Goal: Information Seeking & Learning: Learn about a topic

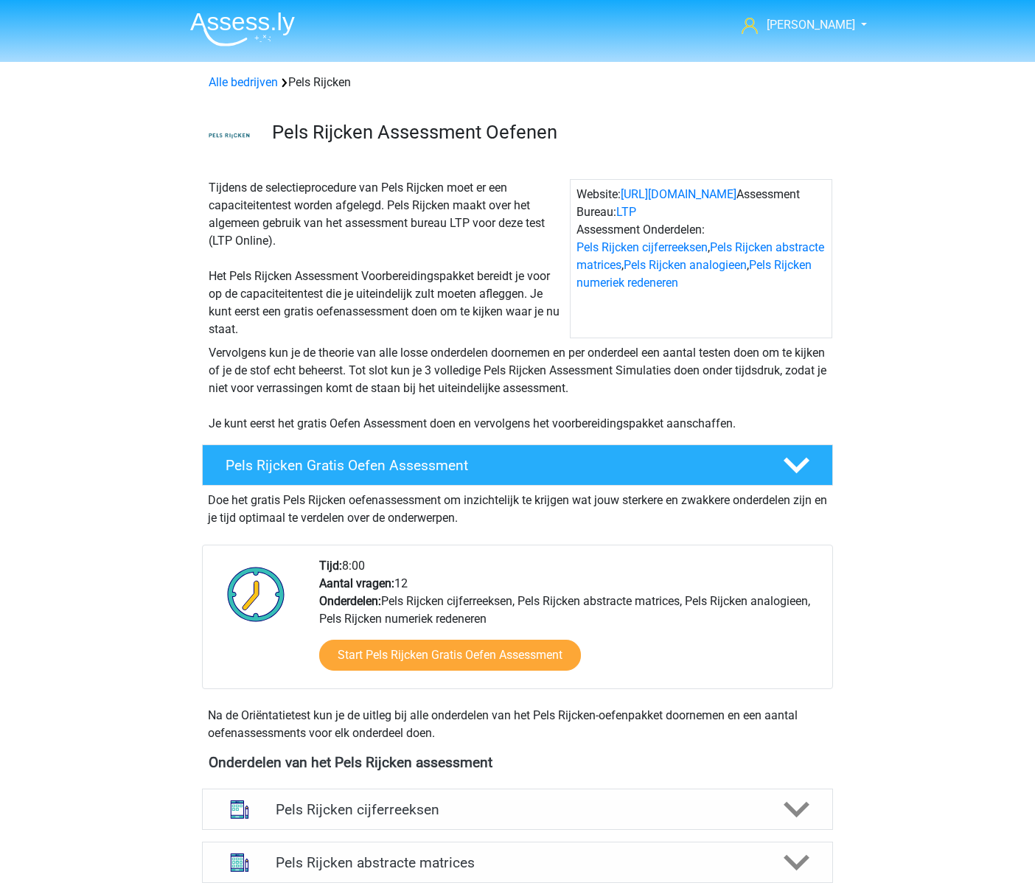
drag, startPoint x: 808, startPoint y: 1, endPoint x: 496, endPoint y: 160, distance: 350.7
click at [496, 160] on div "Pels Rijcken Assessment Oefenen" at bounding box center [517, 132] width 700 height 58
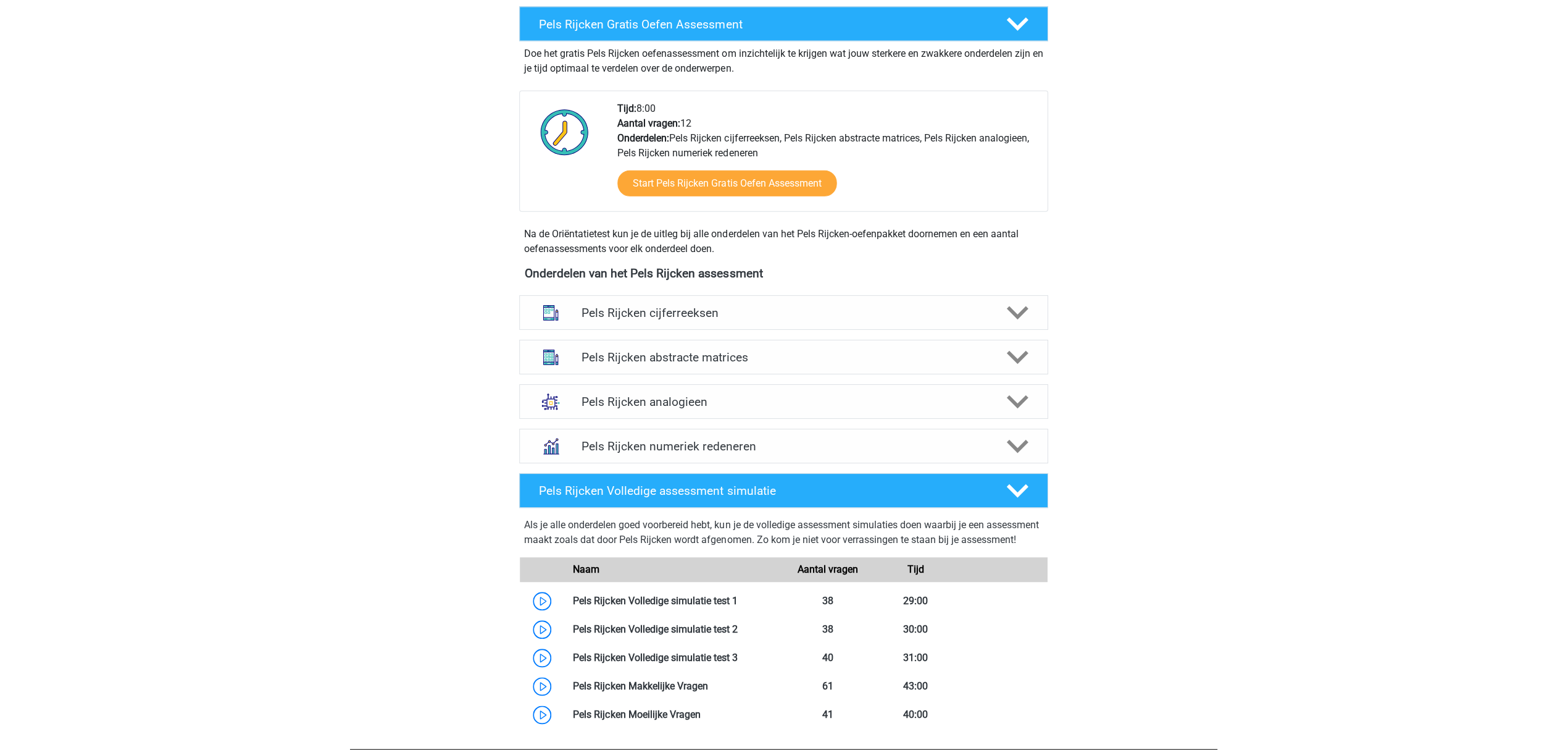
scroll to position [411, 0]
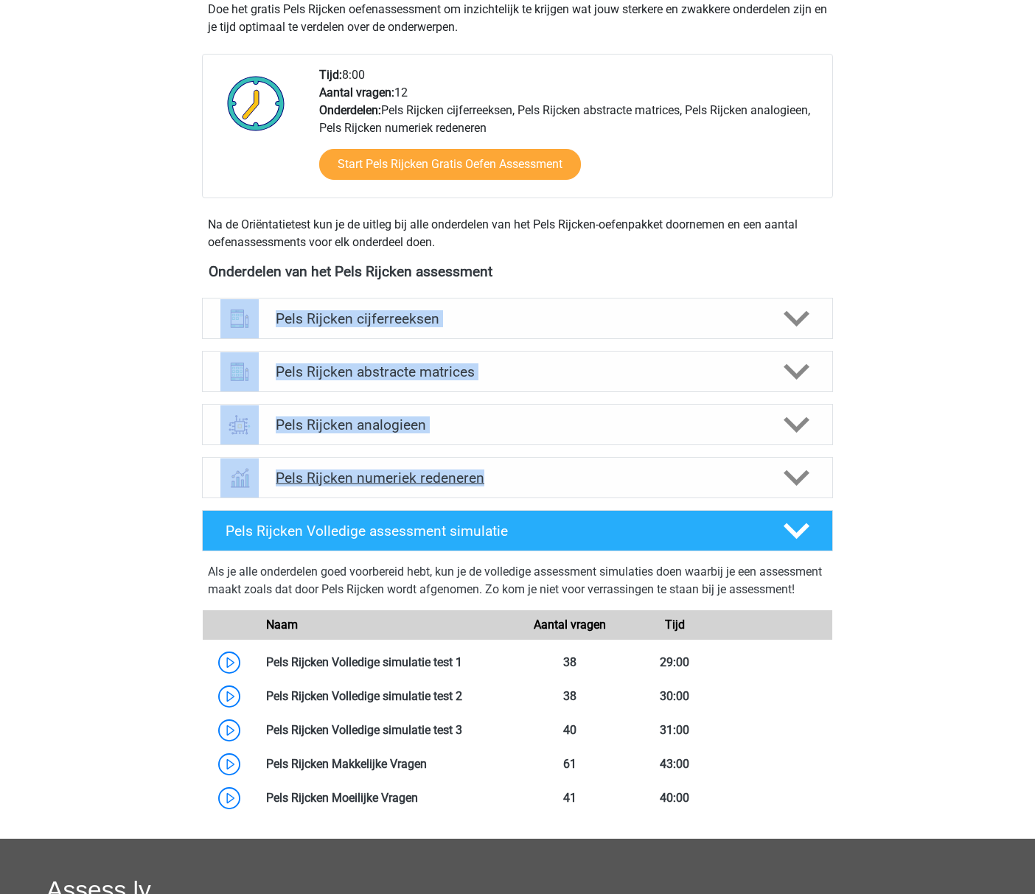
drag, startPoint x: 155, startPoint y: 312, endPoint x: 534, endPoint y: 475, distance: 412.0
click at [534, 475] on div "Marc Hanna marchanna2000@gmail.com Nederlands" at bounding box center [517, 368] width 1035 height 1719
copy div "Pels Rijcken cijferreeksen Er zijn grofweg zes verschillende soorten patronen t…"
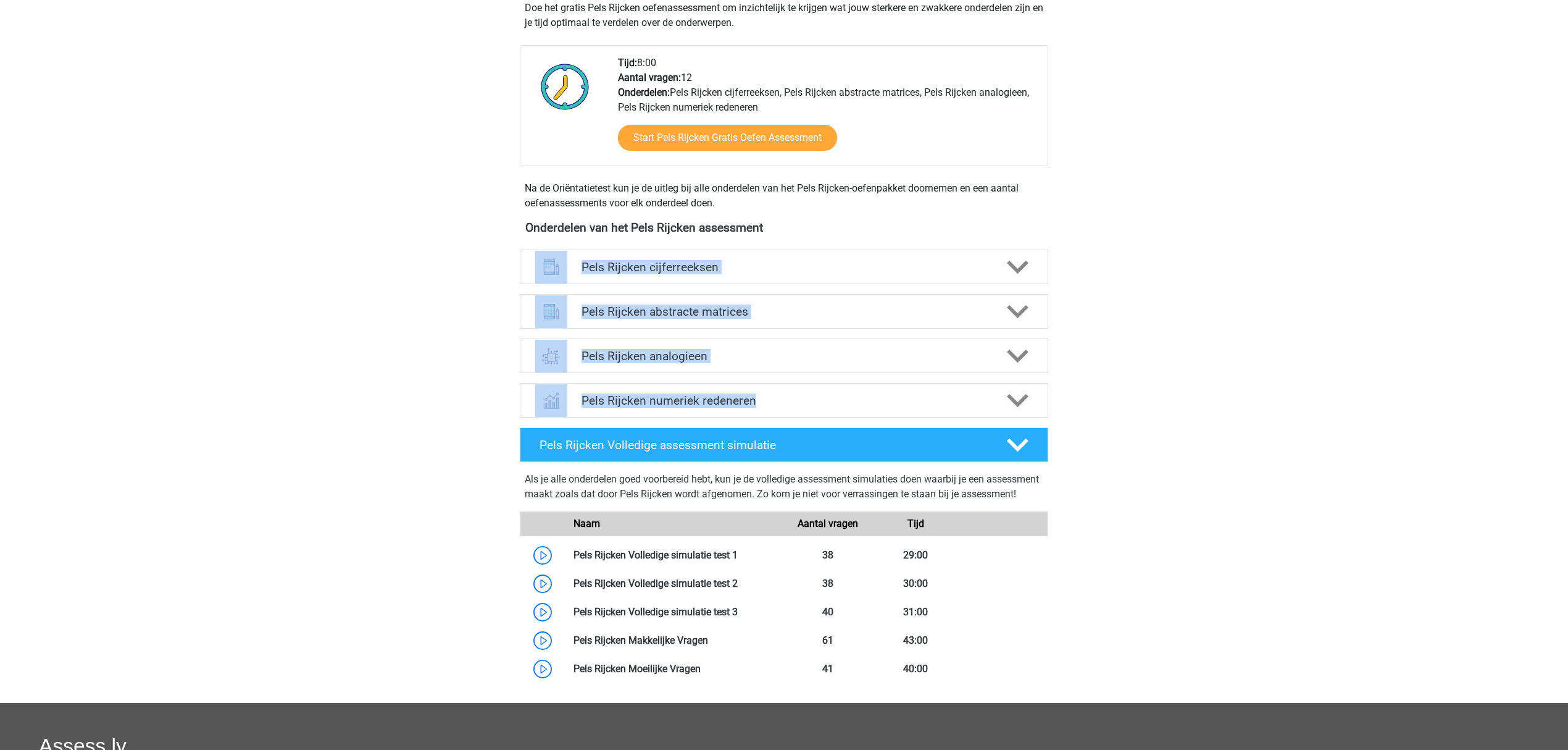
click at [467, 378] on div "Marc Hanna marchanna2000@gmail.com Nederlands" at bounding box center [784, 308] width 1568 height 1441
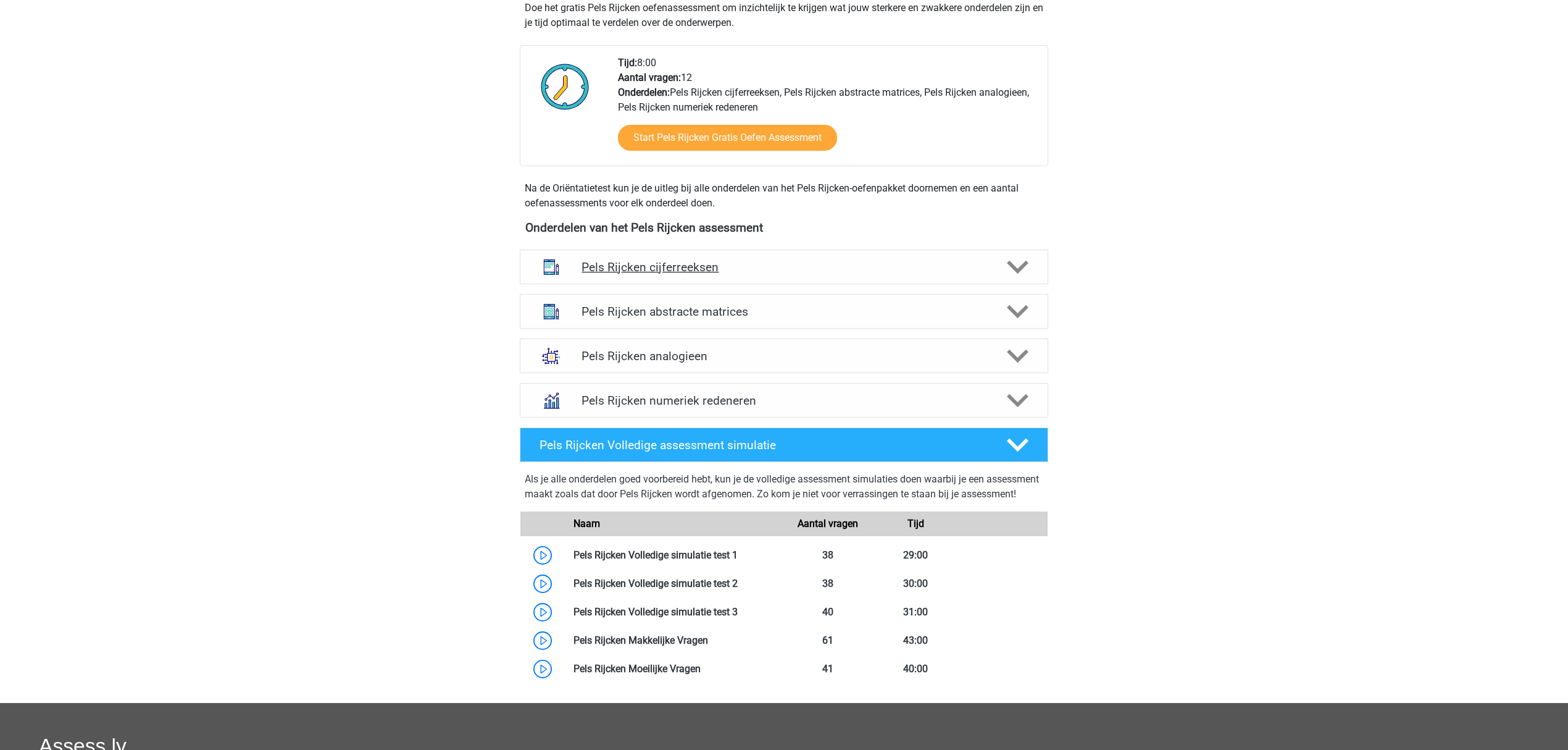
click at [693, 265] on h4 "Pels Rijcken cijferreeksen" at bounding box center [783, 266] width 405 height 14
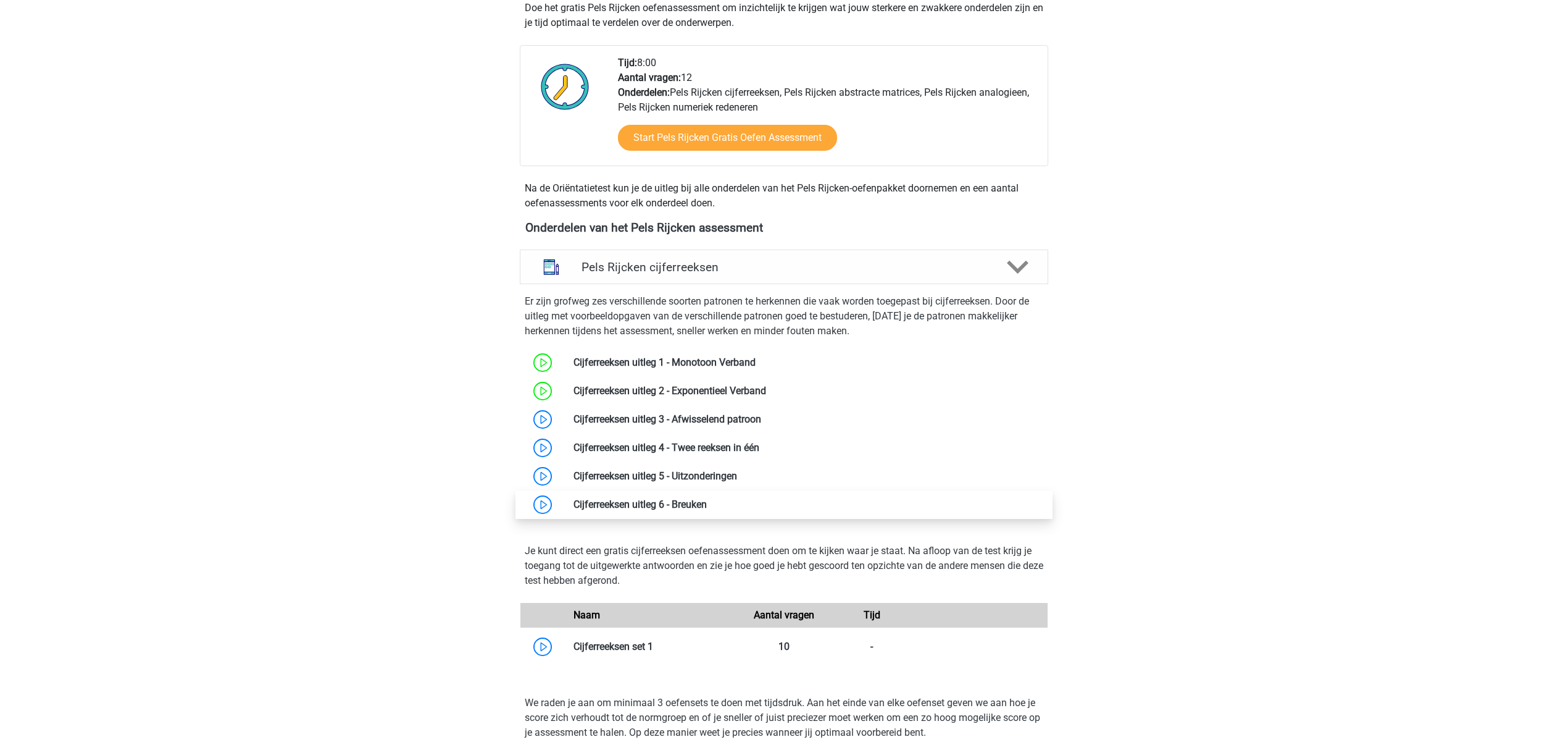
click at [707, 502] on link at bounding box center [707, 504] width 0 height 12
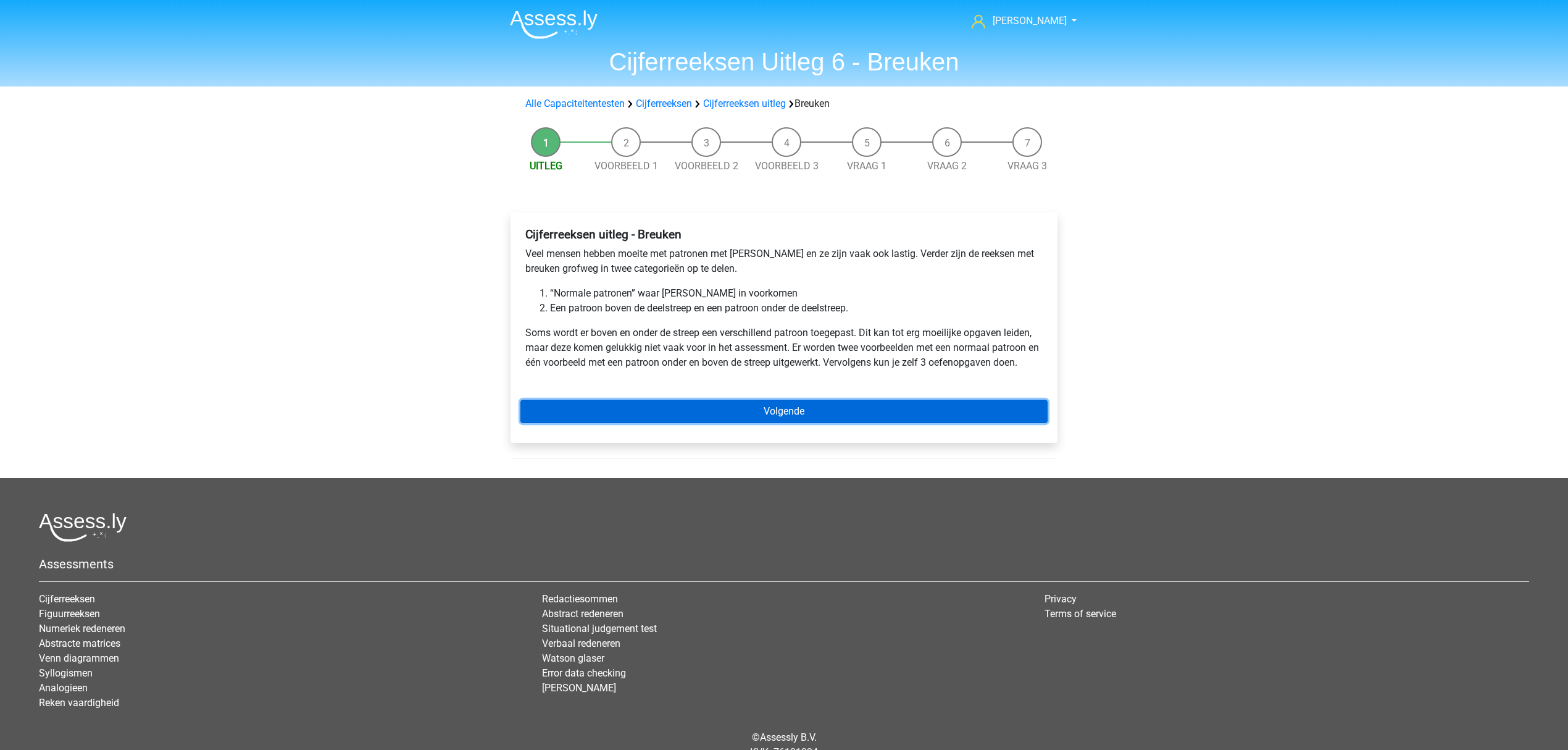
click at [578, 415] on link "Volgende" at bounding box center [783, 411] width 527 height 23
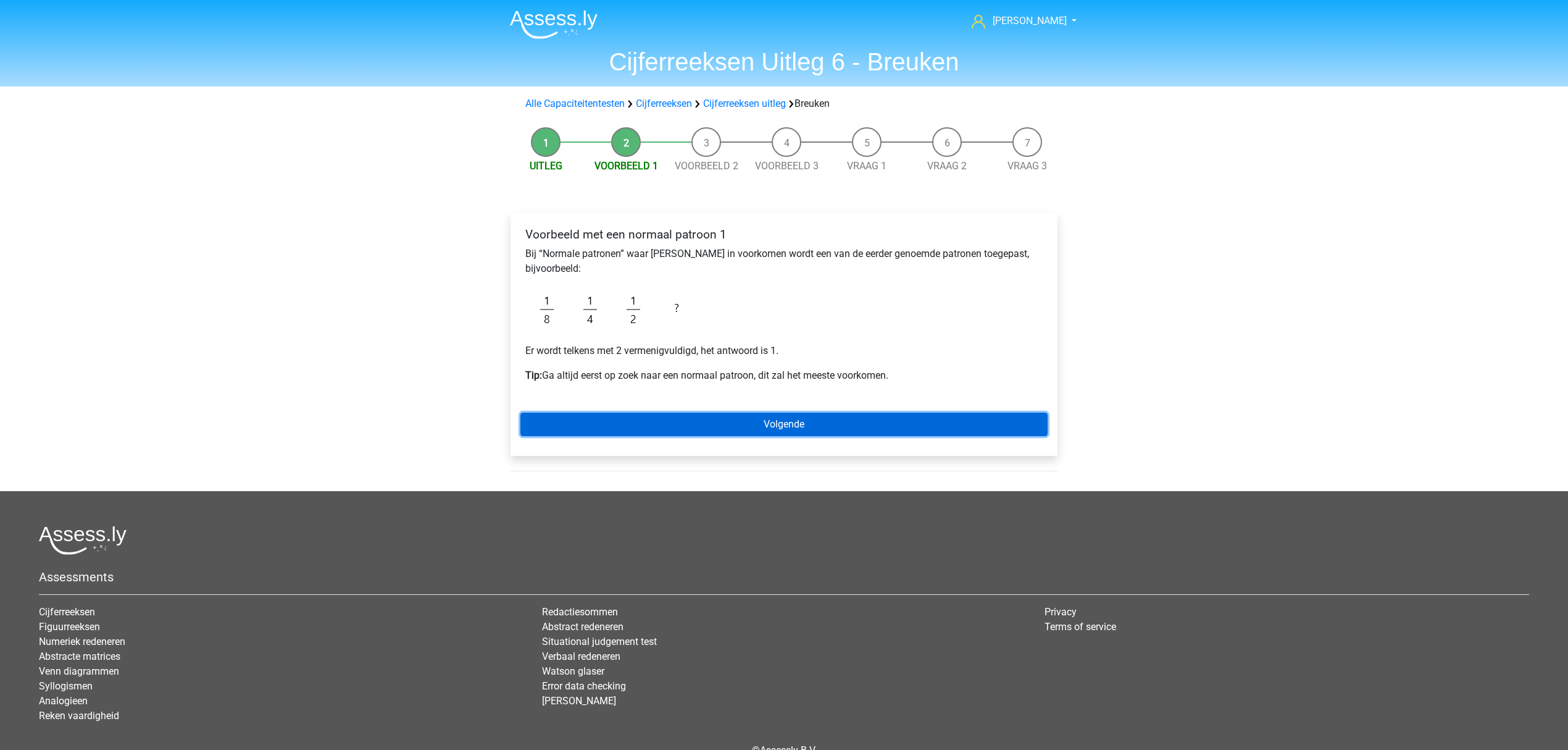
click at [578, 417] on link "Volgende" at bounding box center [783, 424] width 527 height 23
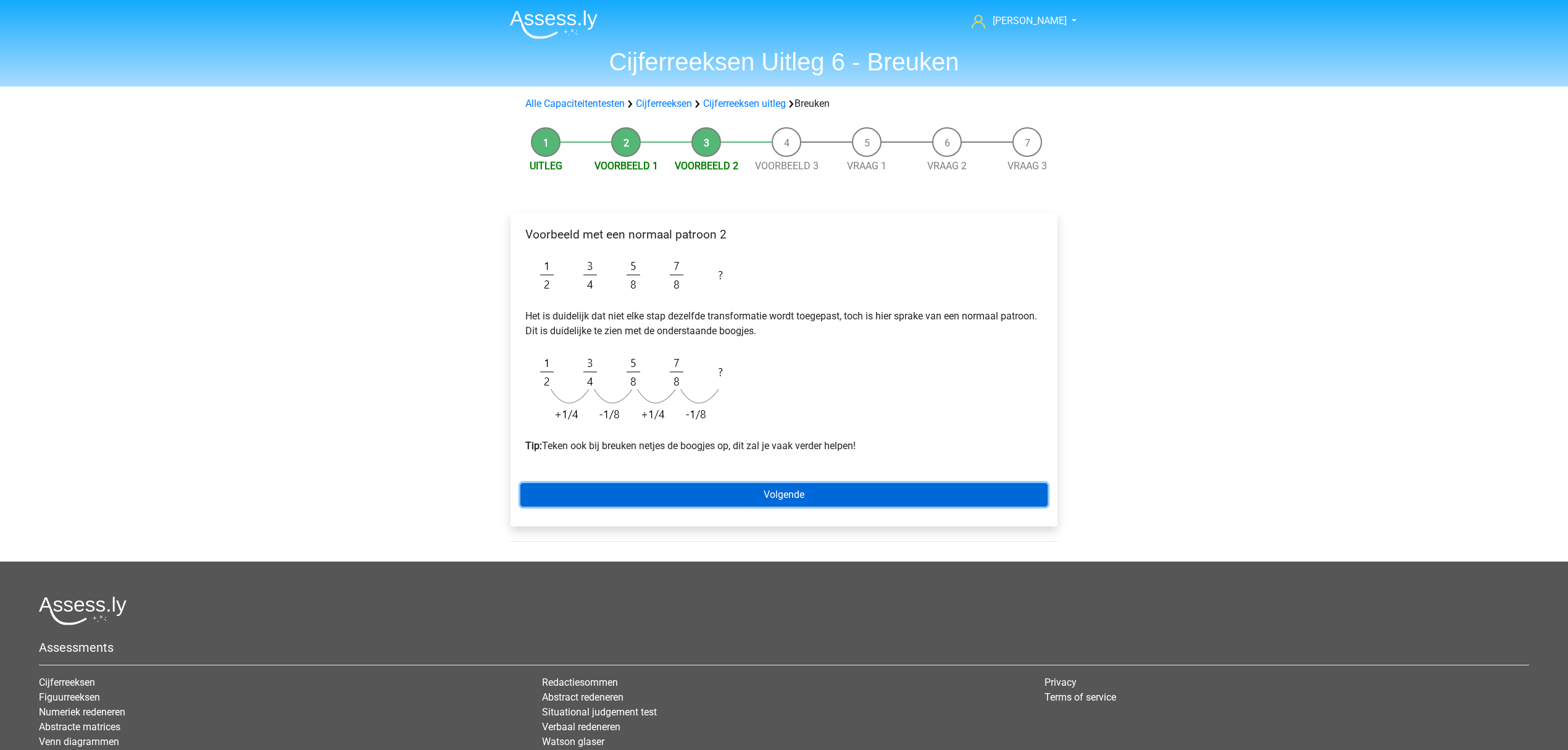
click at [585, 494] on link "Volgende" at bounding box center [783, 494] width 527 height 23
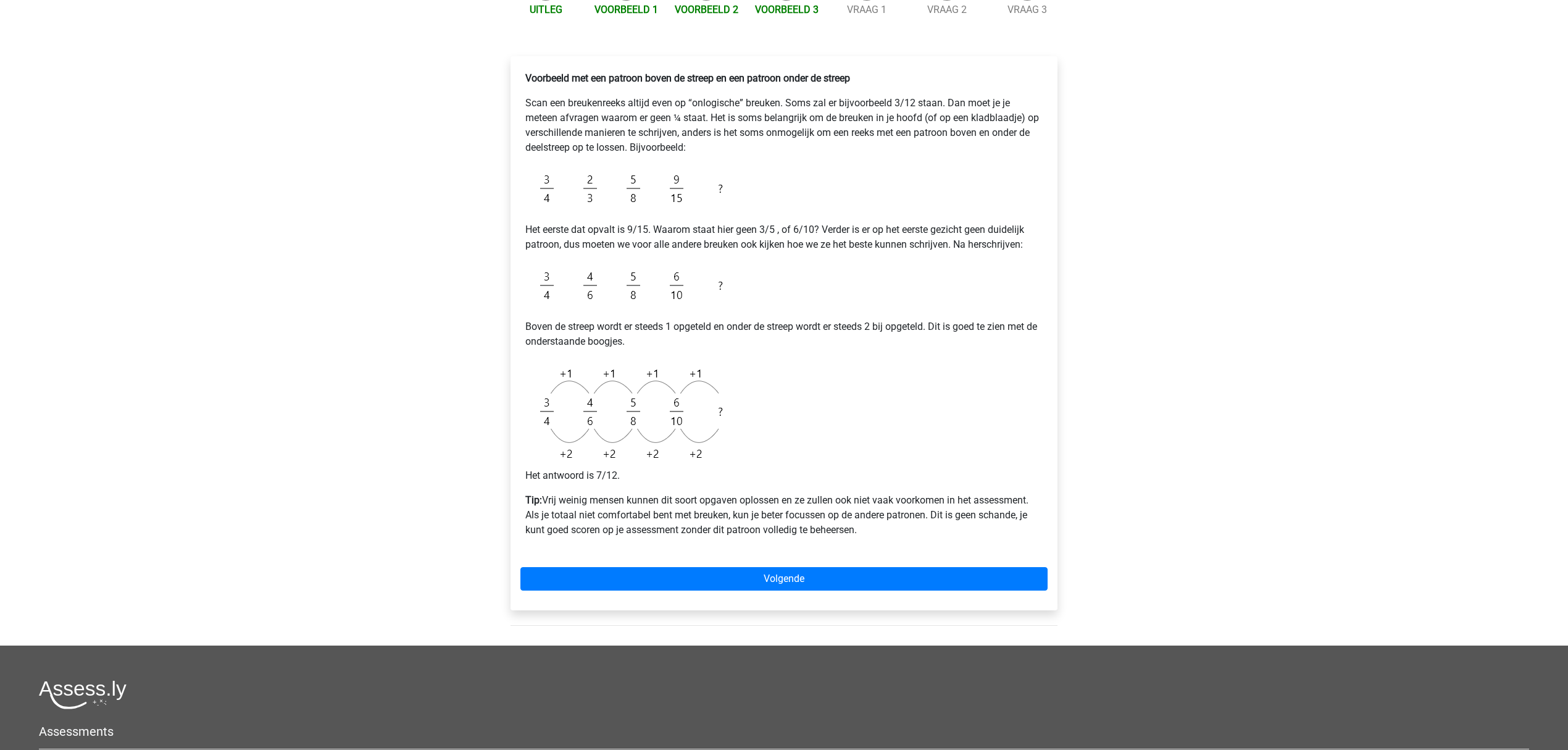
scroll to position [247, 0]
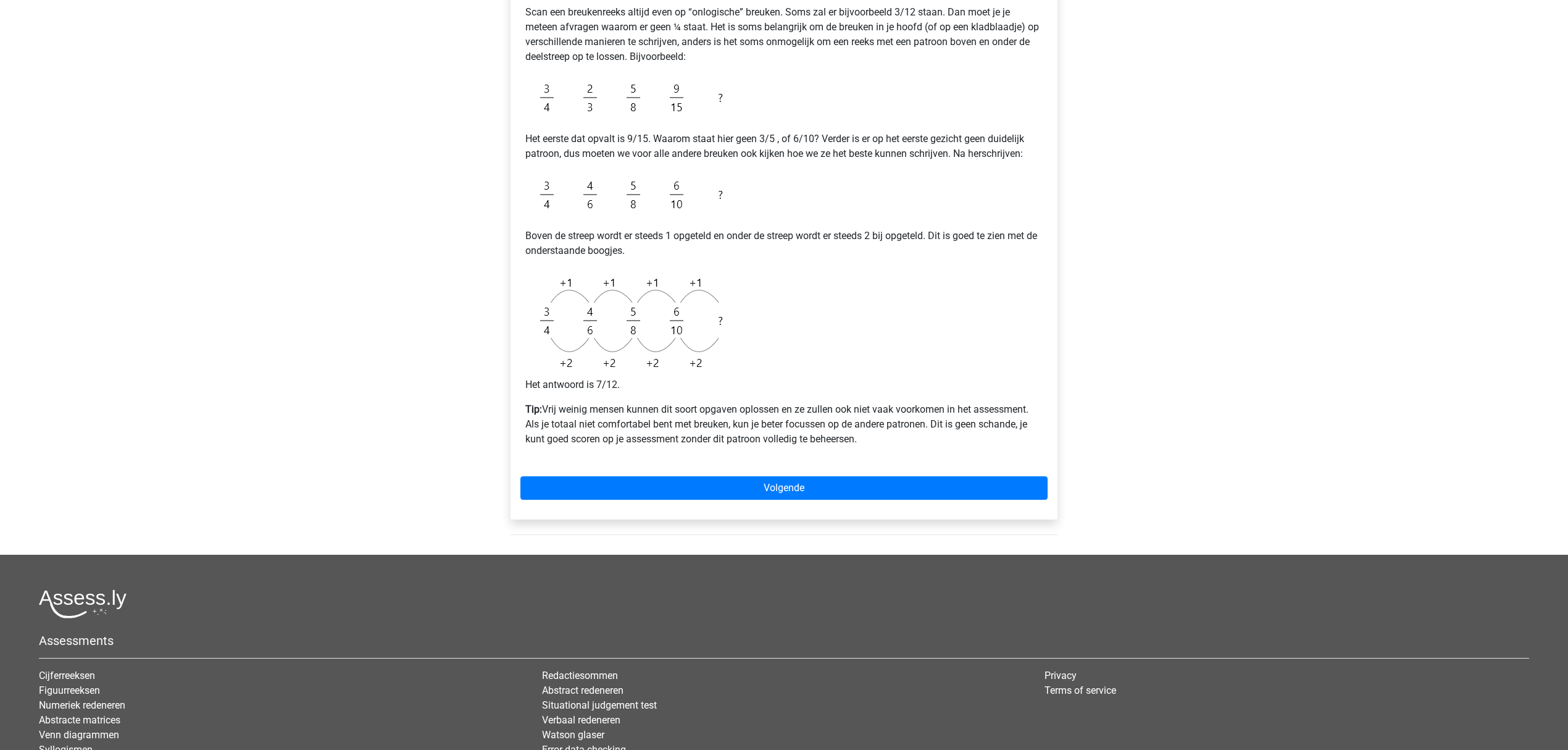
click at [575, 470] on div "Voorbeeld met een patroon boven de streep en een patroon onder de streep Scan e…" at bounding box center [783, 242] width 547 height 554
click at [571, 488] on link "Volgende" at bounding box center [783, 488] width 527 height 23
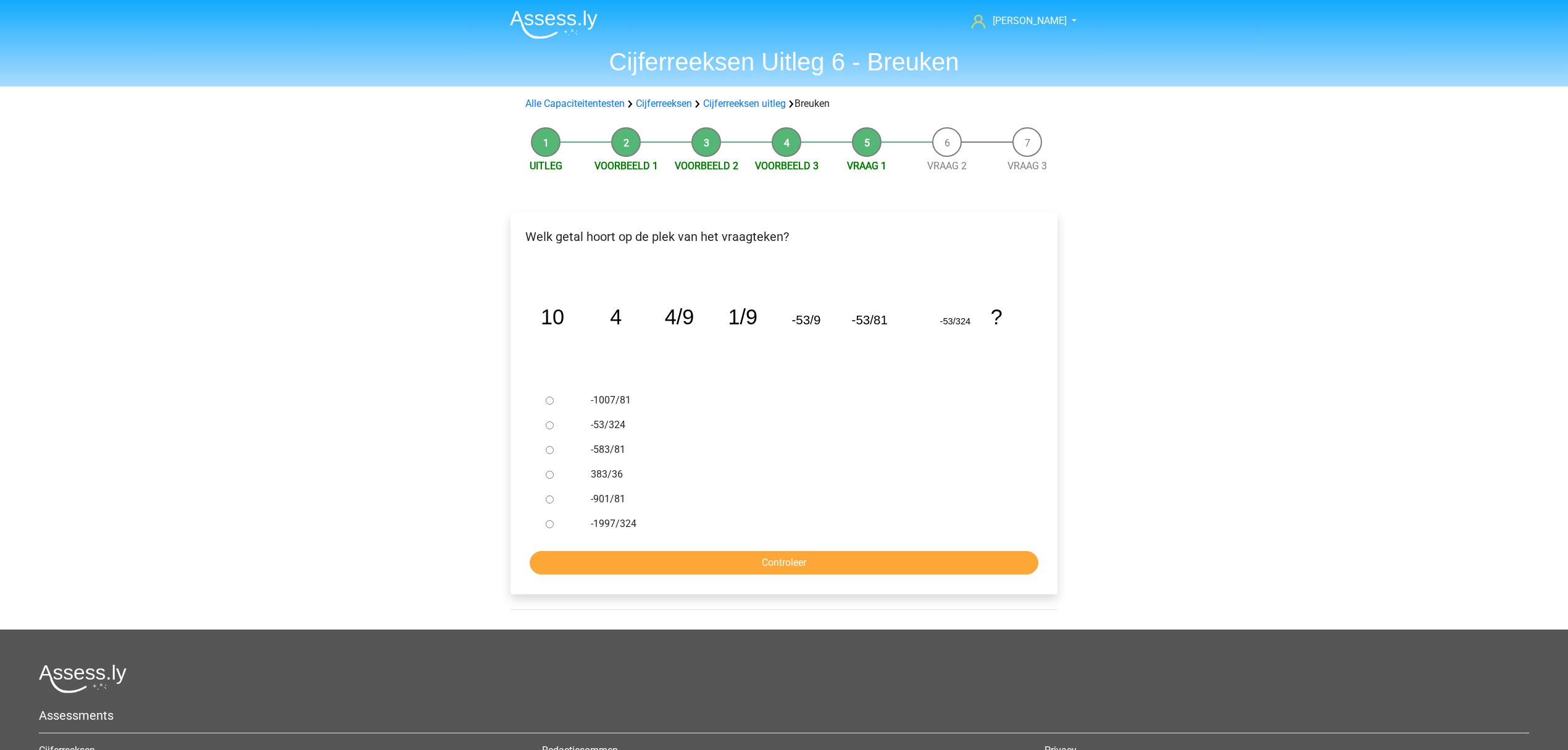
click at [560, 472] on div at bounding box center [561, 473] width 41 height 24
click at [555, 472] on div at bounding box center [561, 473] width 41 height 24
click at [549, 475] on input "383/36" at bounding box center [549, 475] width 8 height 8
radio input "true"
click at [585, 560] on input "Controleer" at bounding box center [783, 562] width 508 height 23
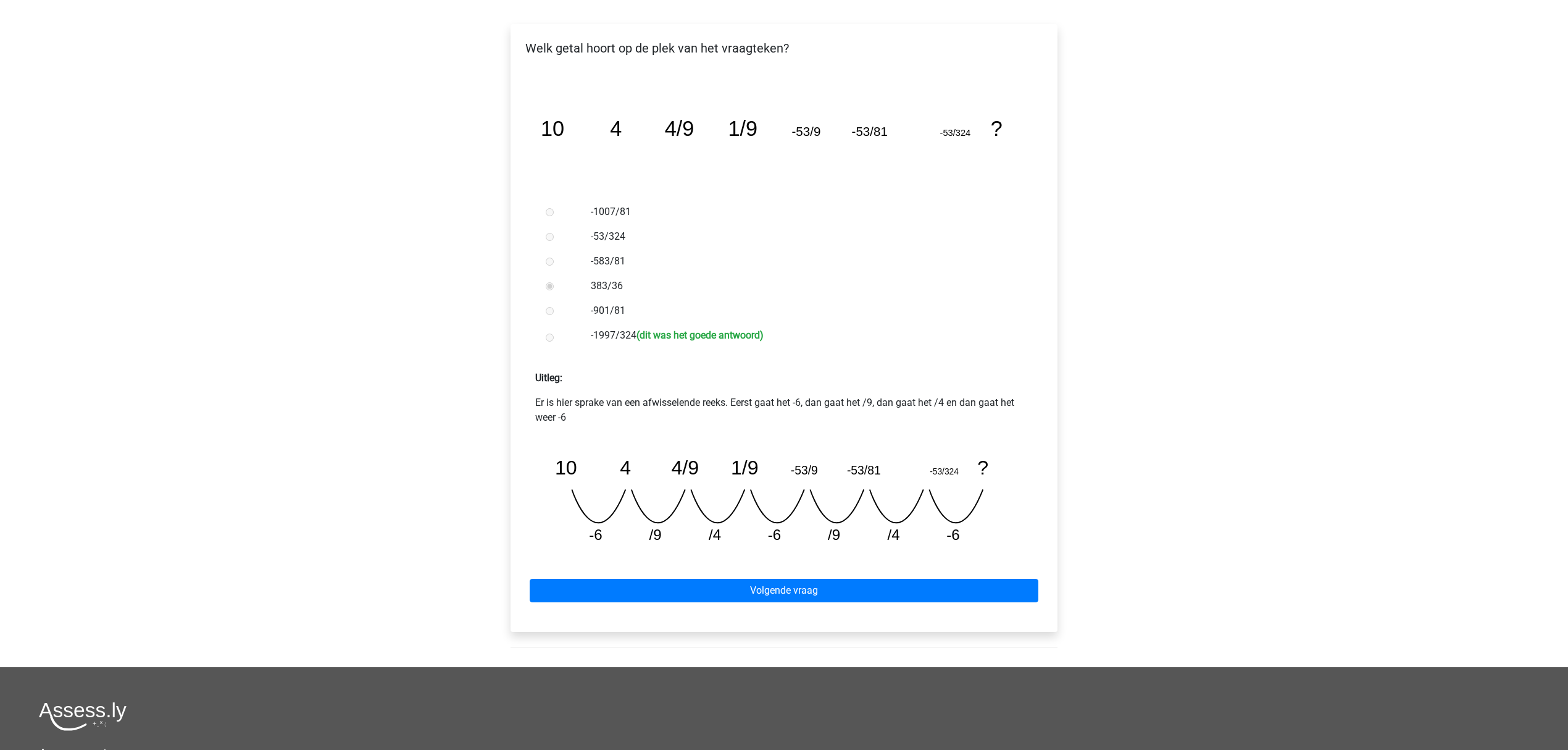
scroll to position [188, 0]
